Goal: Task Accomplishment & Management: Manage account settings

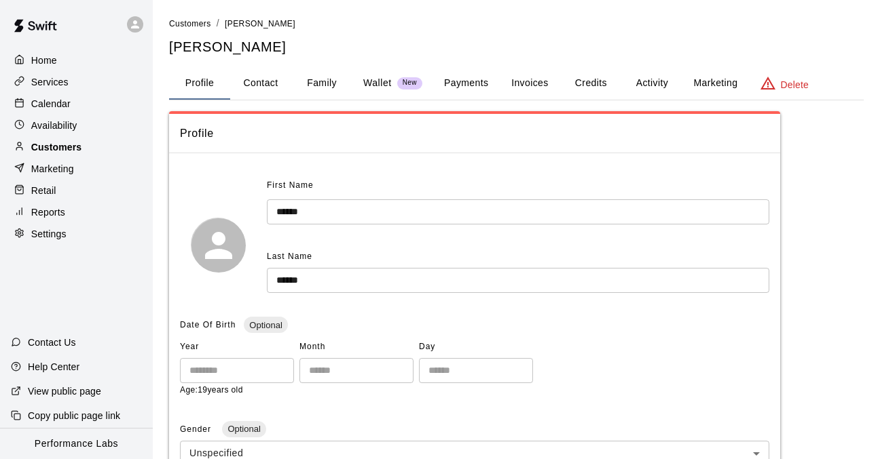
click at [83, 143] on div "Customers" at bounding box center [76, 147] width 131 height 20
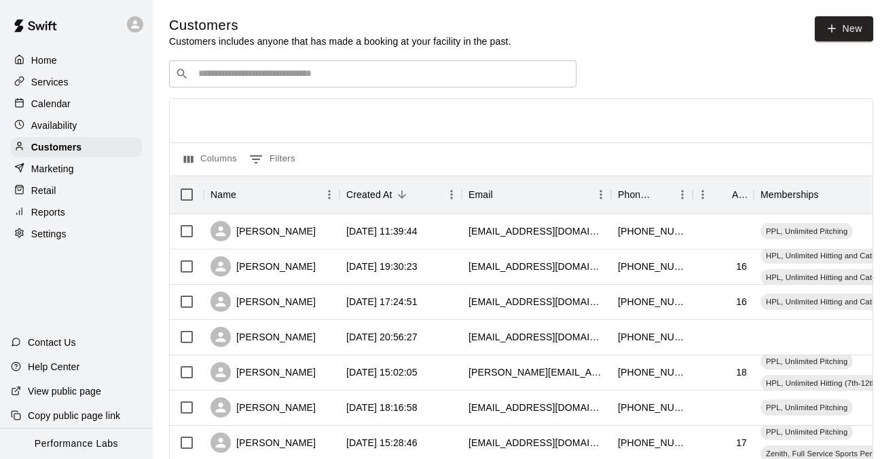
click at [343, 71] on input "Search customers by name or email" at bounding box center [382, 74] width 376 height 14
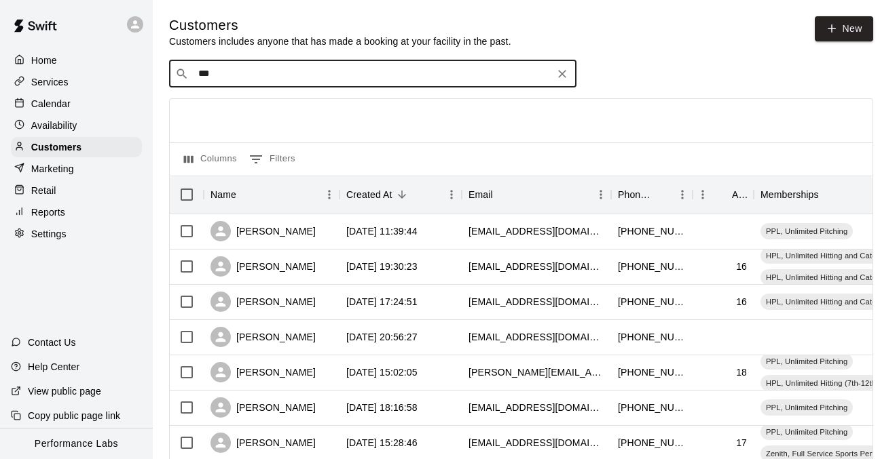
type input "****"
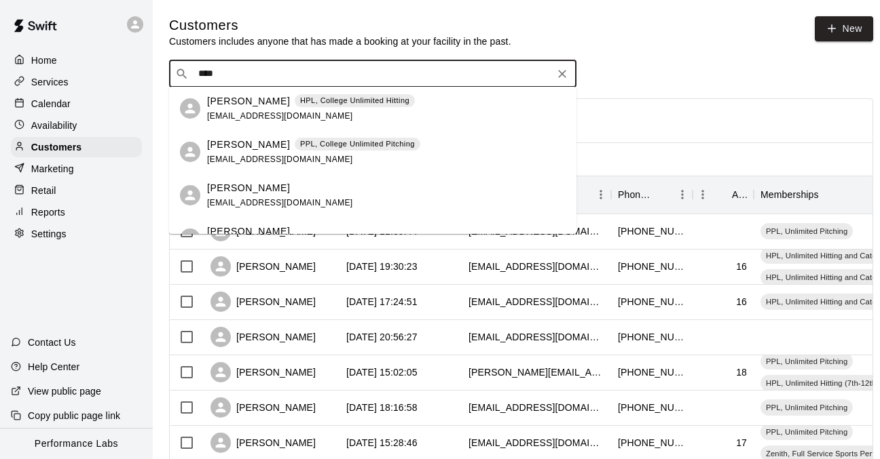
click at [310, 145] on p "PPL, College Unlimited Pitching" at bounding box center [357, 144] width 115 height 12
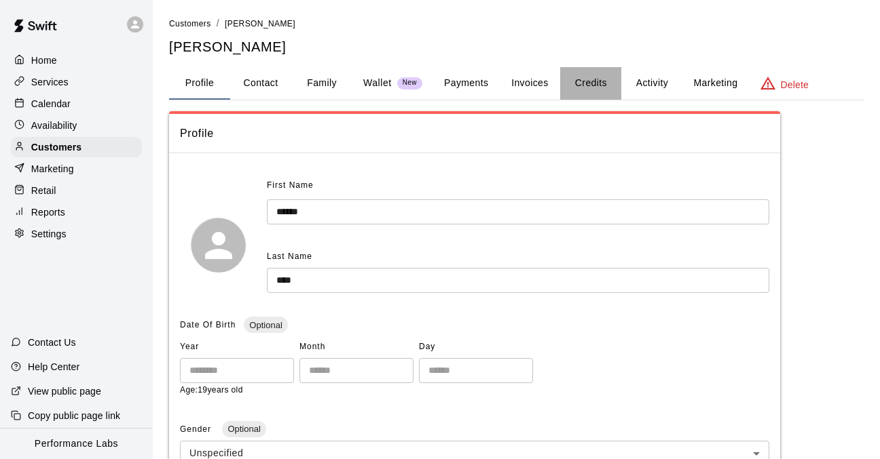
click at [584, 79] on button "Credits" at bounding box center [590, 83] width 61 height 33
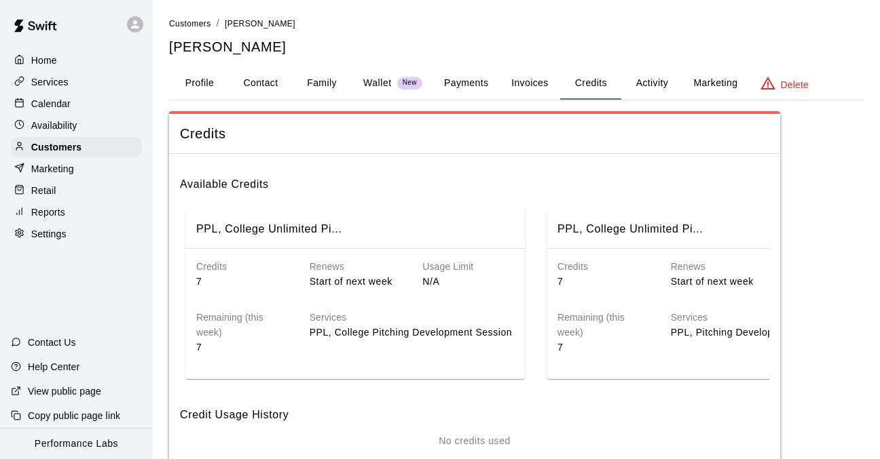
click at [639, 88] on button "Activity" at bounding box center [651, 83] width 61 height 33
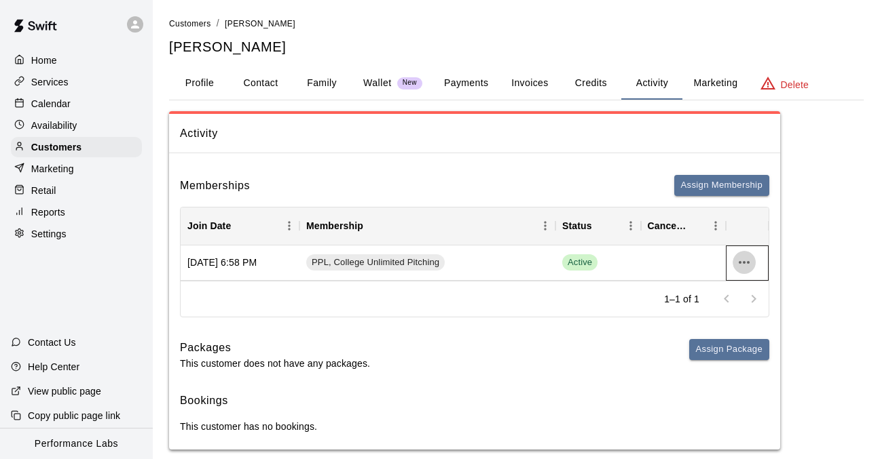
click at [746, 265] on icon "more actions" at bounding box center [744, 262] width 16 height 16
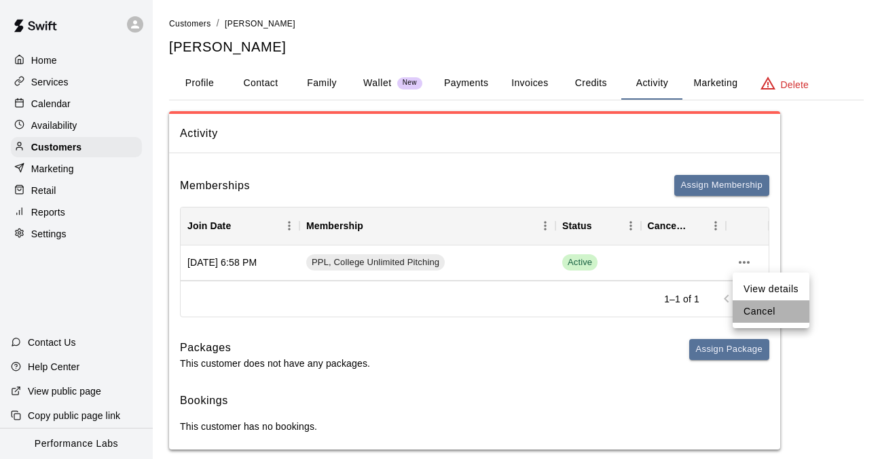
click at [760, 309] on li "Cancel" at bounding box center [770, 312] width 77 height 22
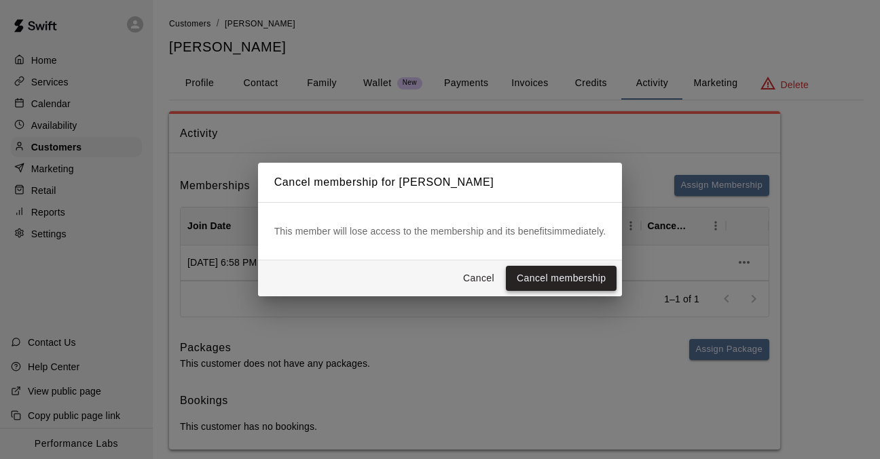
click at [561, 276] on button "Cancel membership" at bounding box center [561, 278] width 111 height 25
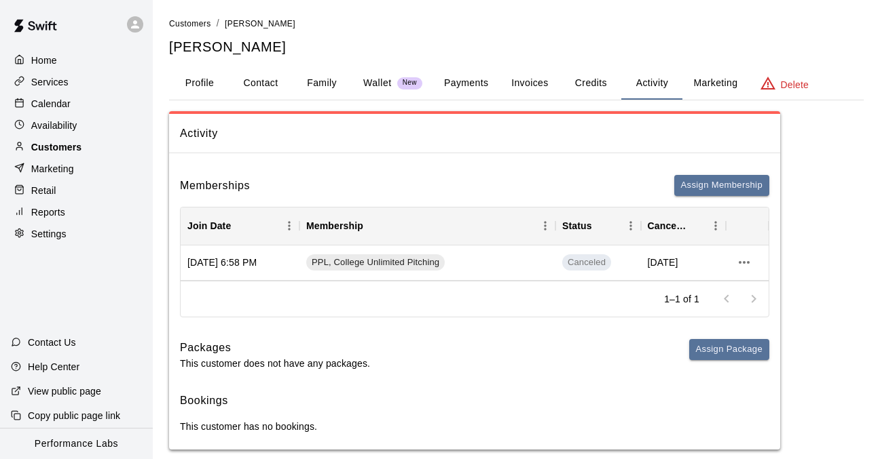
click at [116, 142] on div "Customers" at bounding box center [76, 147] width 131 height 20
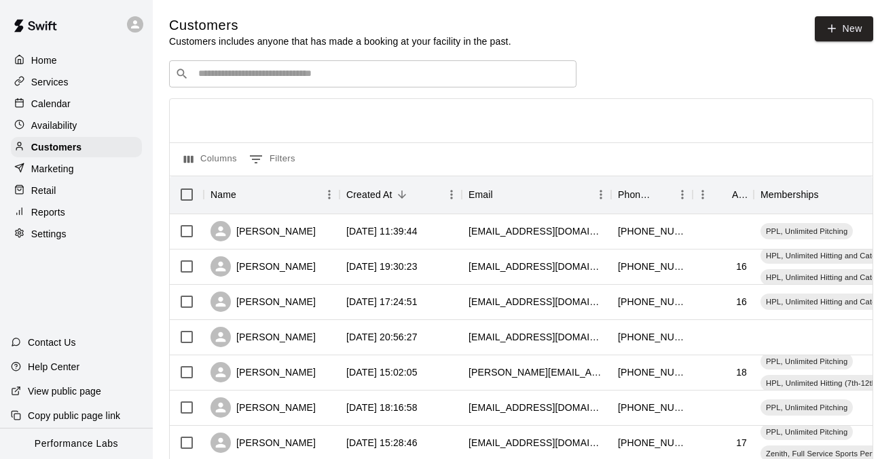
drag, startPoint x: 476, startPoint y: 75, endPoint x: 488, endPoint y: 57, distance: 21.1
click at [476, 75] on input "Search customers by name or email" at bounding box center [382, 74] width 376 height 14
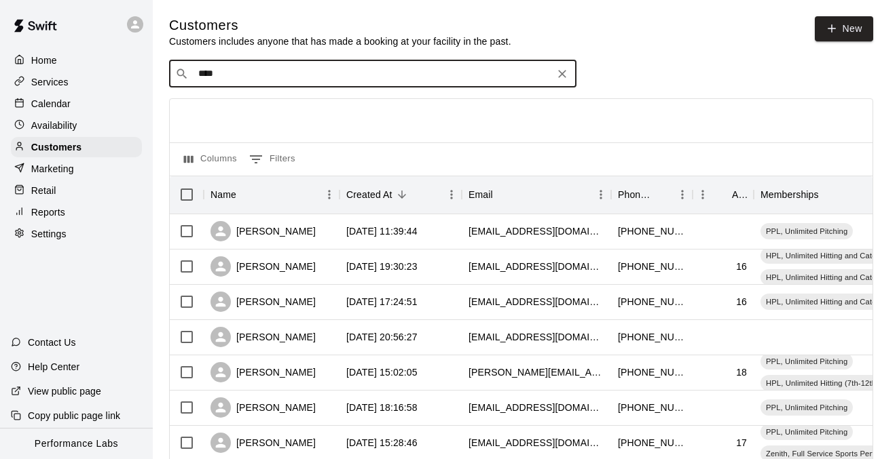
type input "*****"
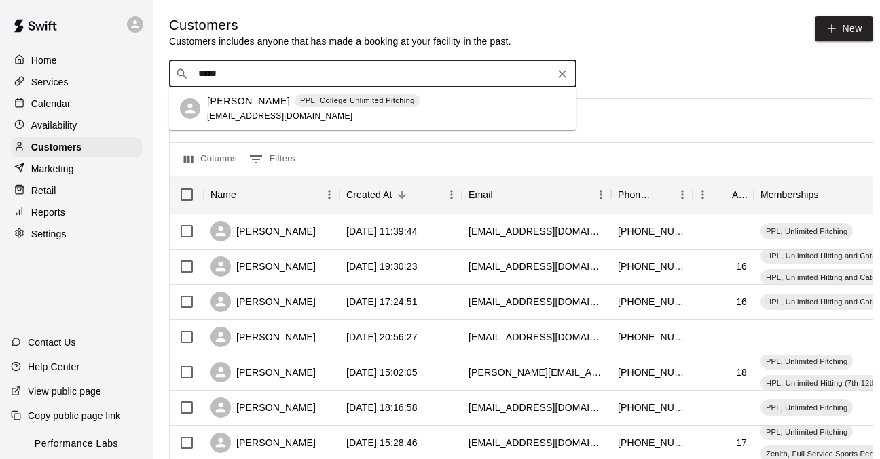
click at [437, 110] on div "[PERSON_NAME] PPL, College Unlimited Pitching [EMAIL_ADDRESS][DOMAIN_NAME]" at bounding box center [386, 108] width 358 height 29
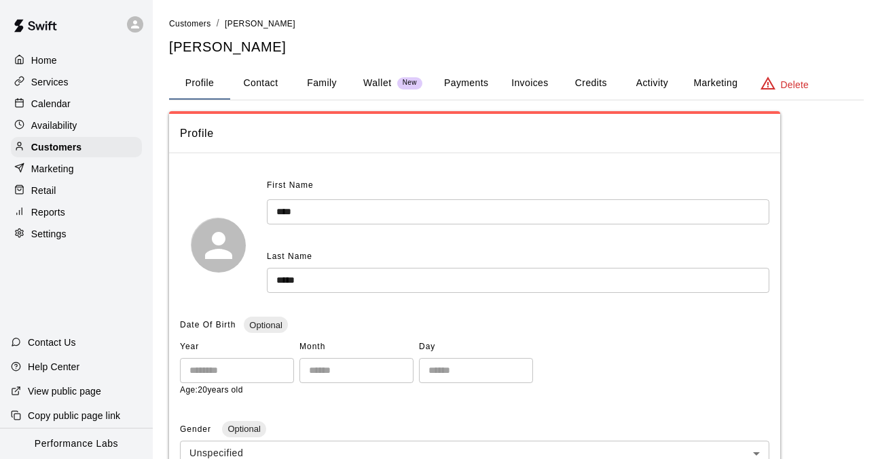
click at [651, 76] on button "Activity" at bounding box center [651, 83] width 61 height 33
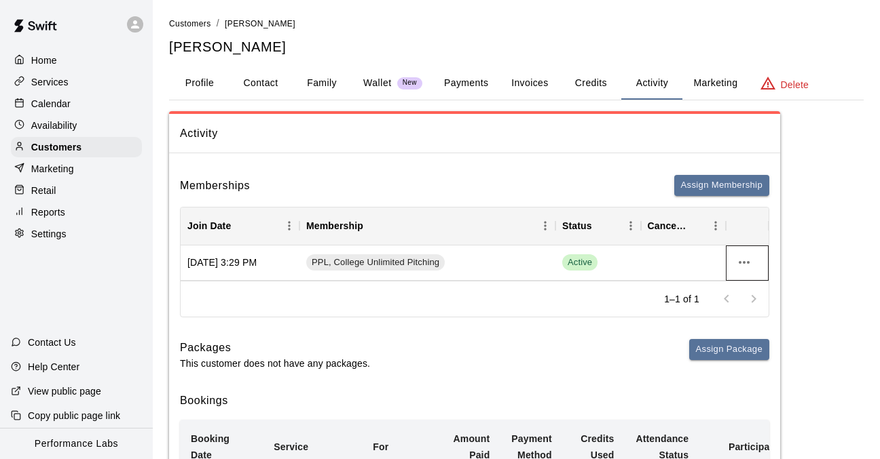
click at [749, 263] on icon "more actions" at bounding box center [744, 262] width 16 height 16
click at [755, 316] on li "Cancel" at bounding box center [770, 312] width 77 height 22
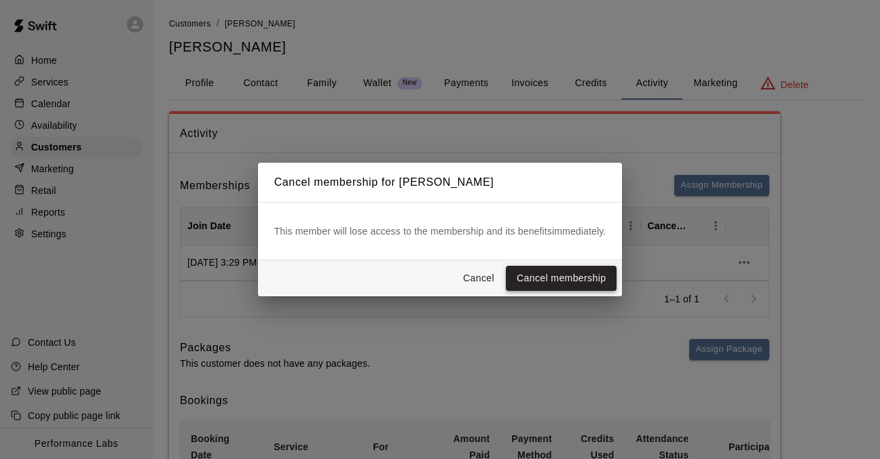
click at [577, 280] on button "Cancel membership" at bounding box center [561, 278] width 111 height 25
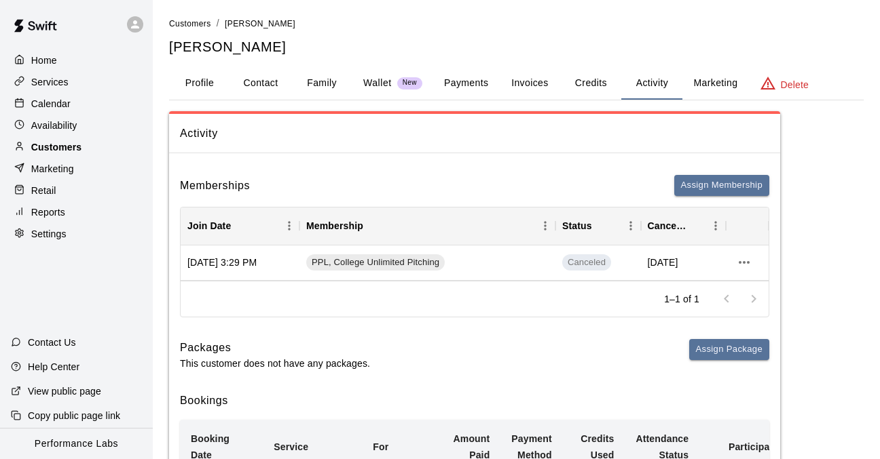
click at [106, 147] on div "Customers" at bounding box center [76, 147] width 131 height 20
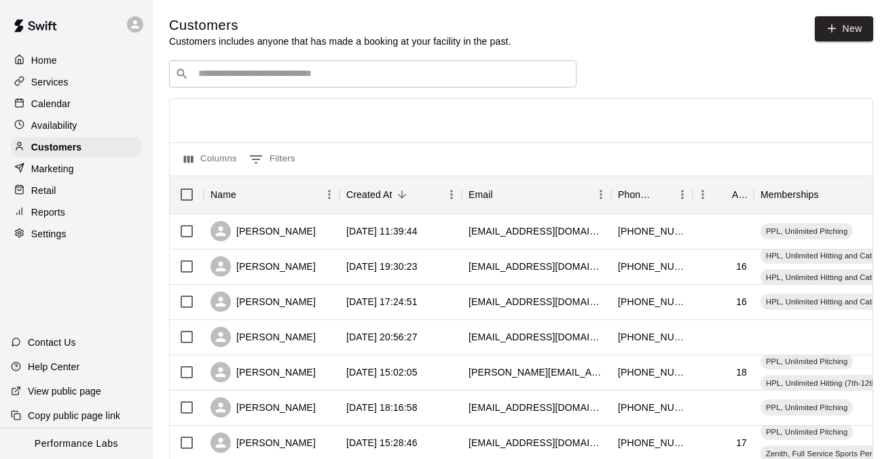
click at [395, 79] on input "Search customers by name or email" at bounding box center [382, 74] width 376 height 14
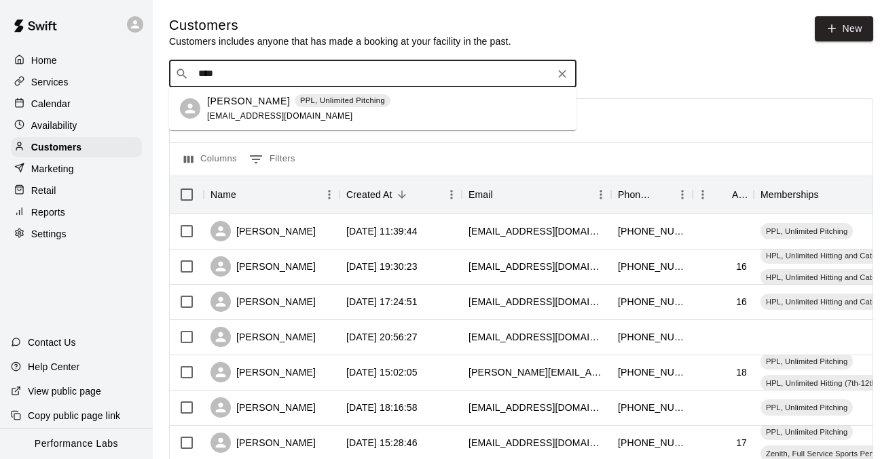
click at [240, 76] on input "****" at bounding box center [372, 74] width 356 height 14
click at [240, 75] on input "****" at bounding box center [372, 74] width 356 height 14
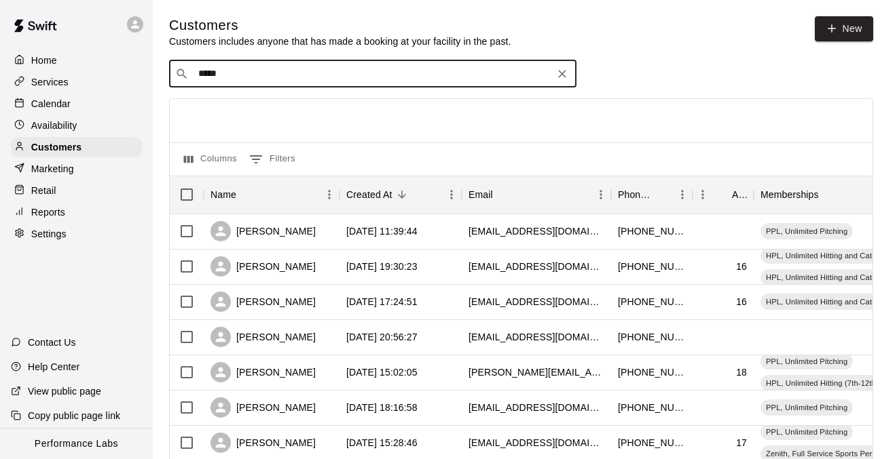
type input "******"
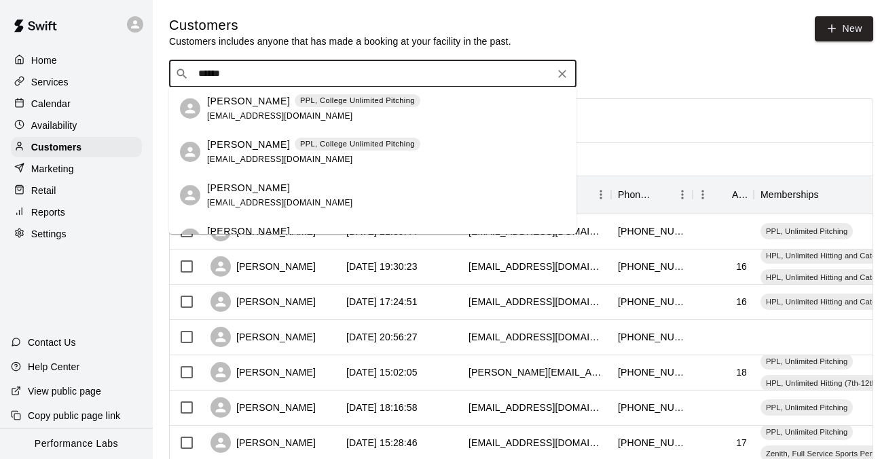
click at [244, 118] on span "[EMAIL_ADDRESS][DOMAIN_NAME]" at bounding box center [280, 116] width 146 height 10
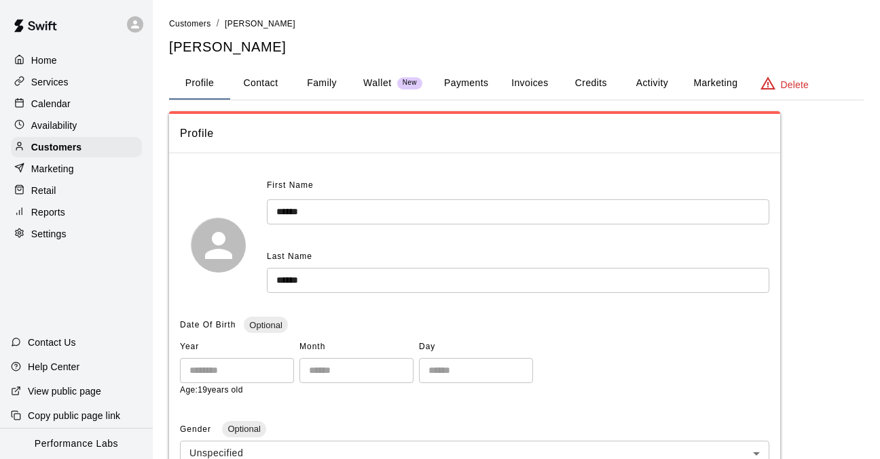
click at [649, 78] on button "Activity" at bounding box center [651, 83] width 61 height 33
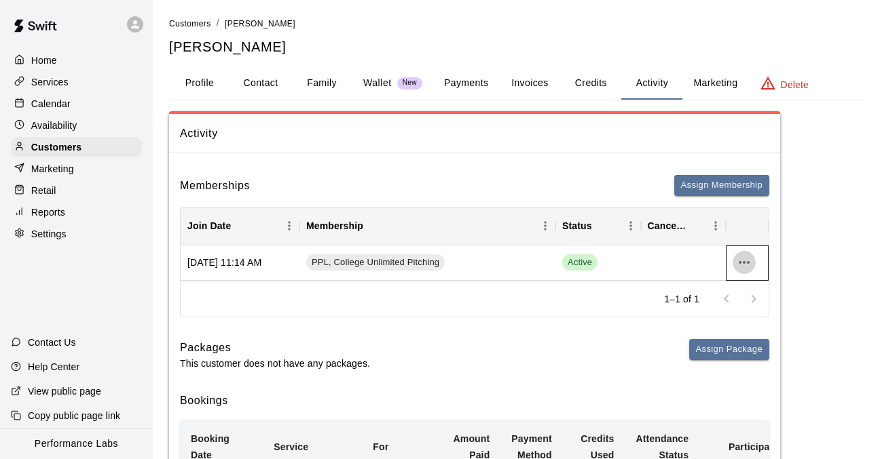
click at [742, 259] on icon "more actions" at bounding box center [744, 262] width 16 height 16
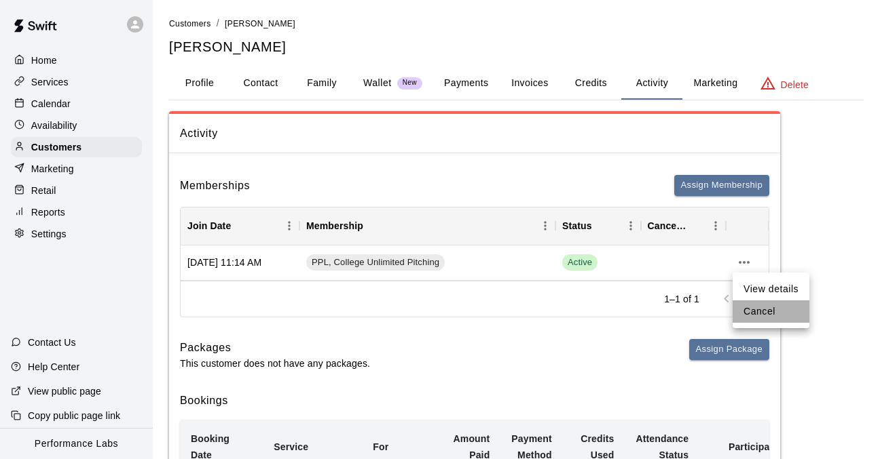
click at [761, 310] on li "Cancel" at bounding box center [770, 312] width 77 height 22
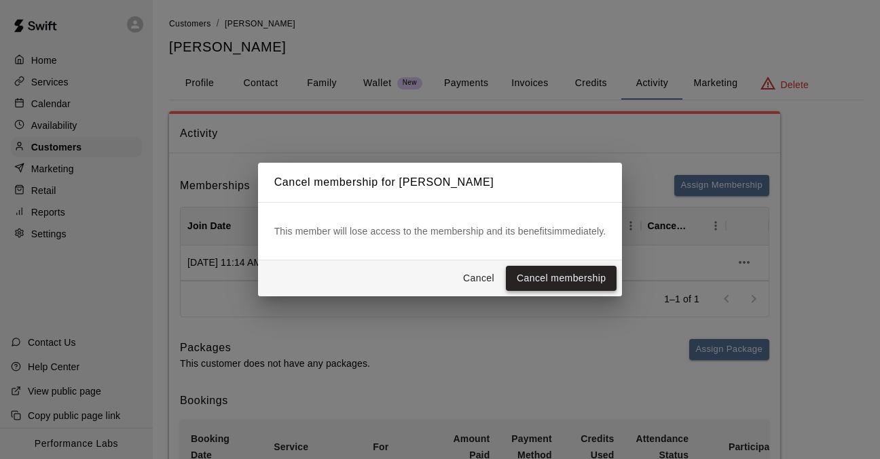
click at [542, 280] on button "Cancel membership" at bounding box center [561, 278] width 111 height 25
